Goal: Navigation & Orientation: Find specific page/section

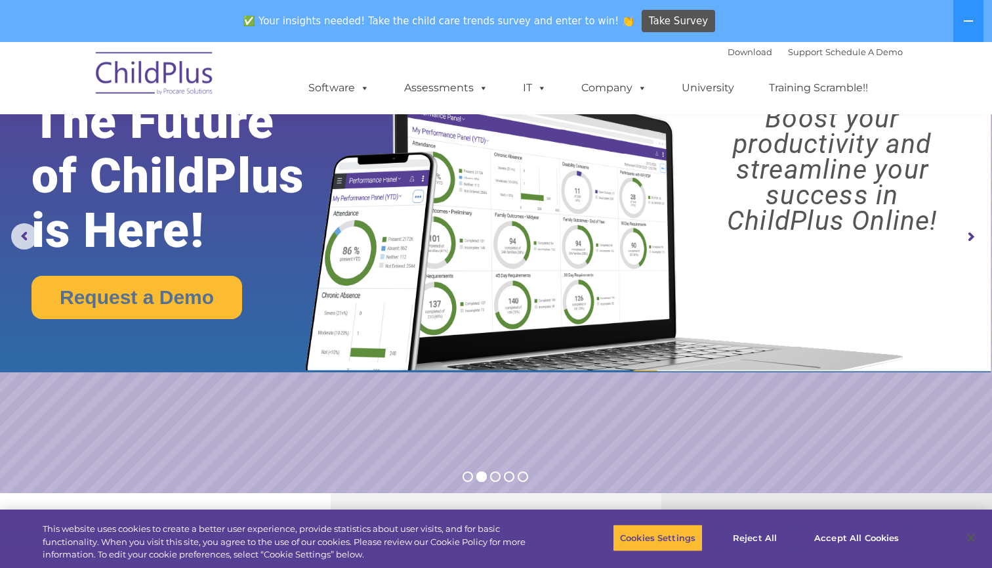
select select "MEDIUM"
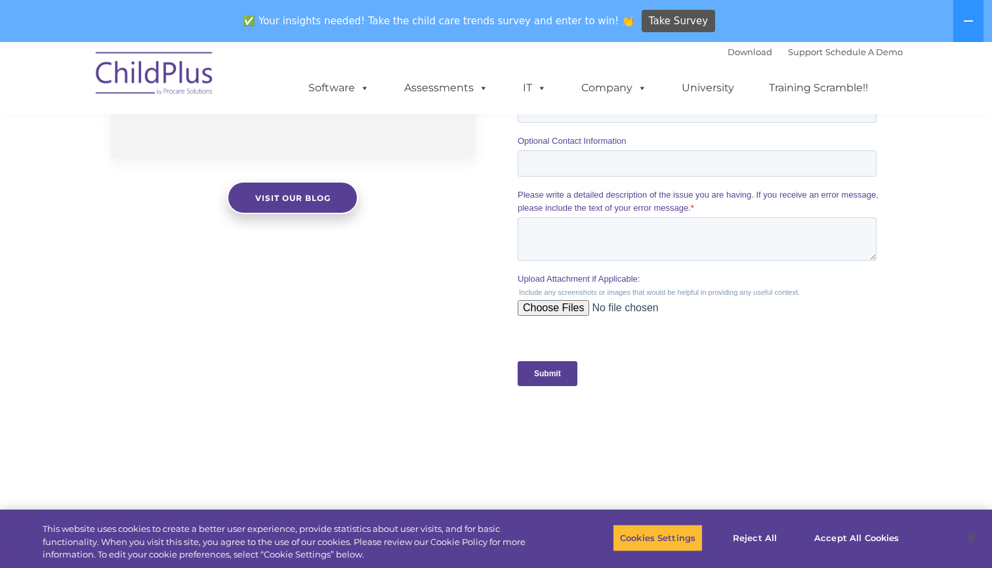
scroll to position [1020, 0]
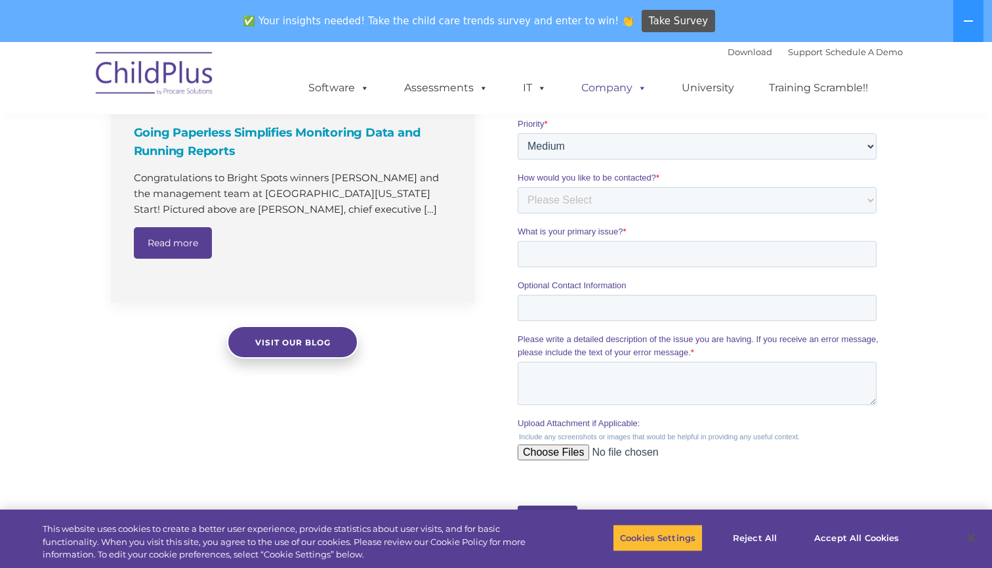
click at [640, 88] on span at bounding box center [640, 87] width 14 height 12
click at [622, 89] on link "Company" at bounding box center [614, 88] width 92 height 26
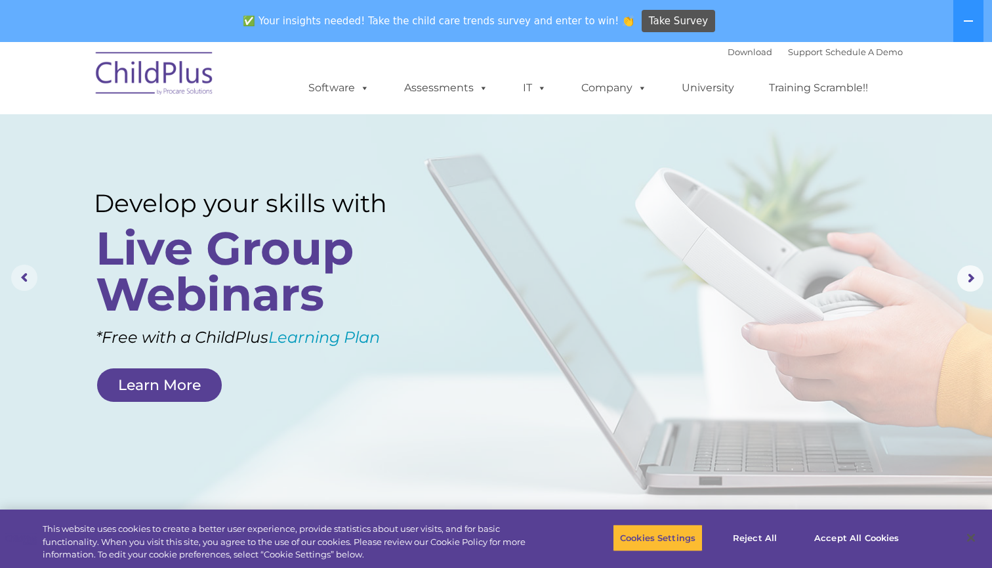
click at [16, 278] on rs-arrow at bounding box center [24, 278] width 26 height 26
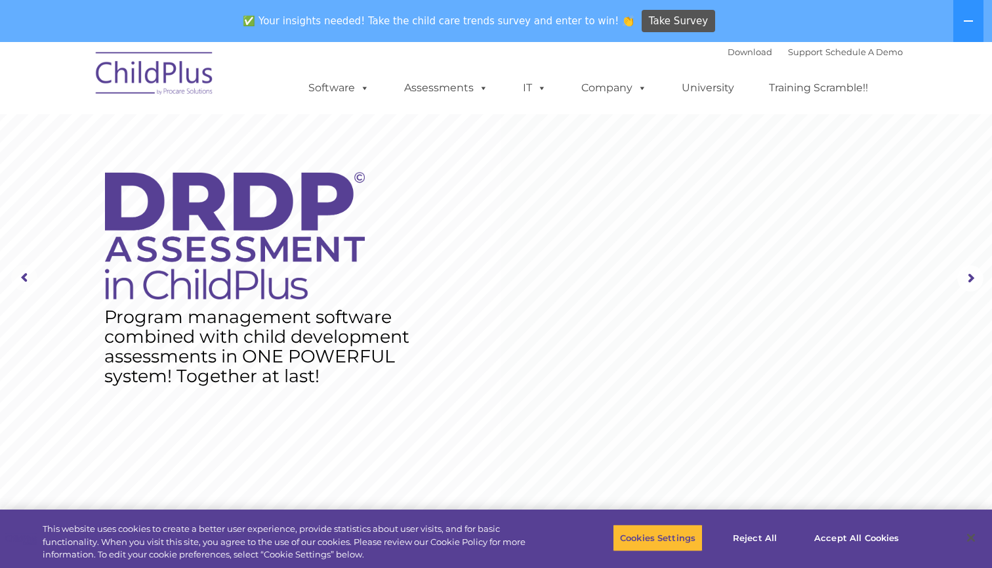
click at [16, 278] on rs-arrow at bounding box center [24, 278] width 26 height 26
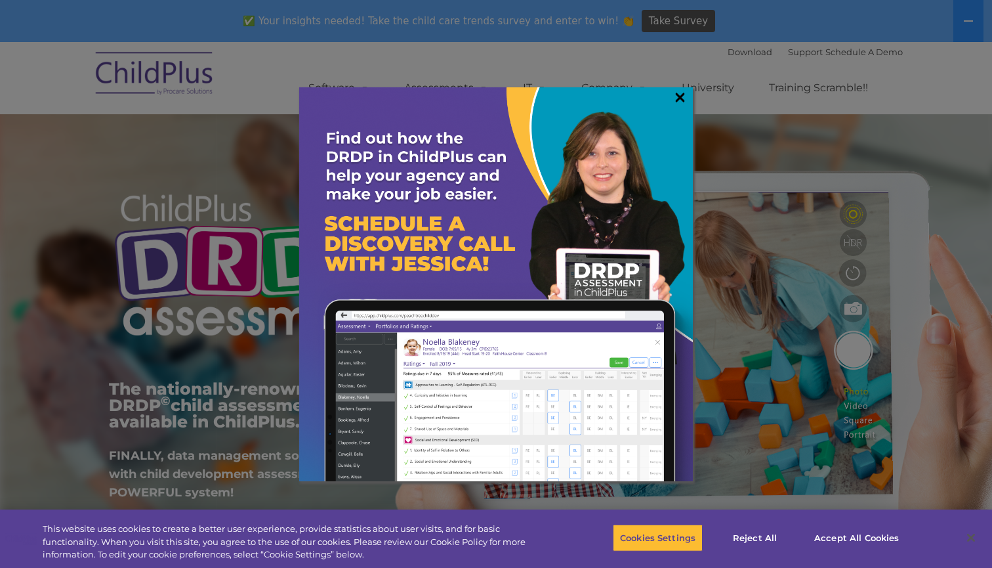
click at [682, 99] on link "×" at bounding box center [680, 97] width 15 height 13
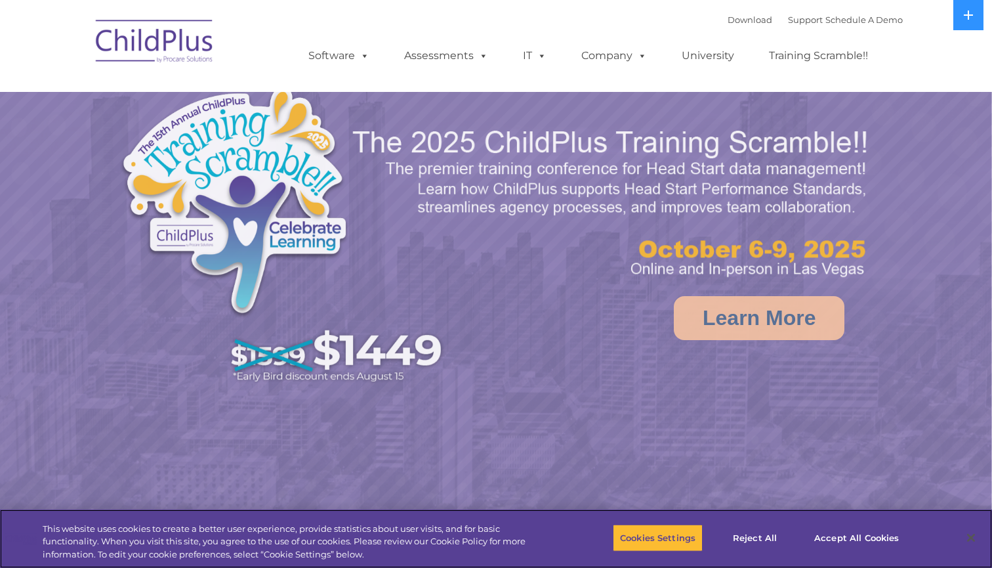
select select "MEDIUM"
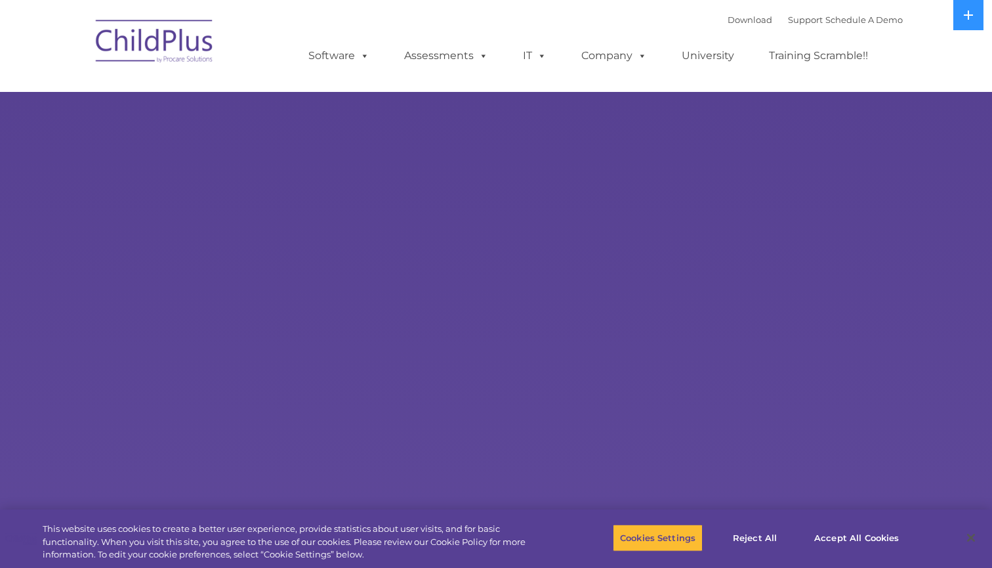
select select "MEDIUM"
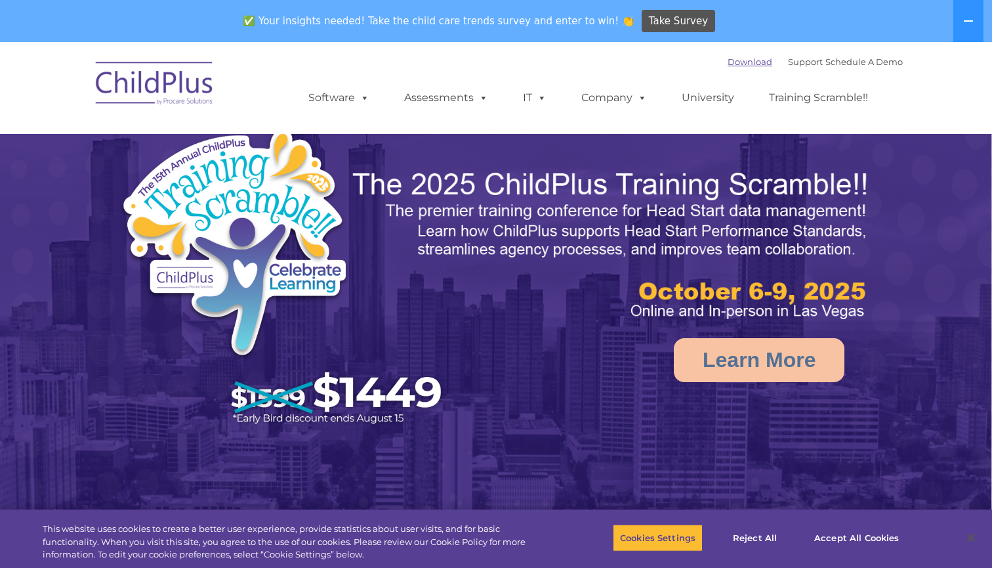
click at [728, 60] on link "Download" at bounding box center [750, 61] width 45 height 11
